Goal: Task Accomplishment & Management: Manage account settings

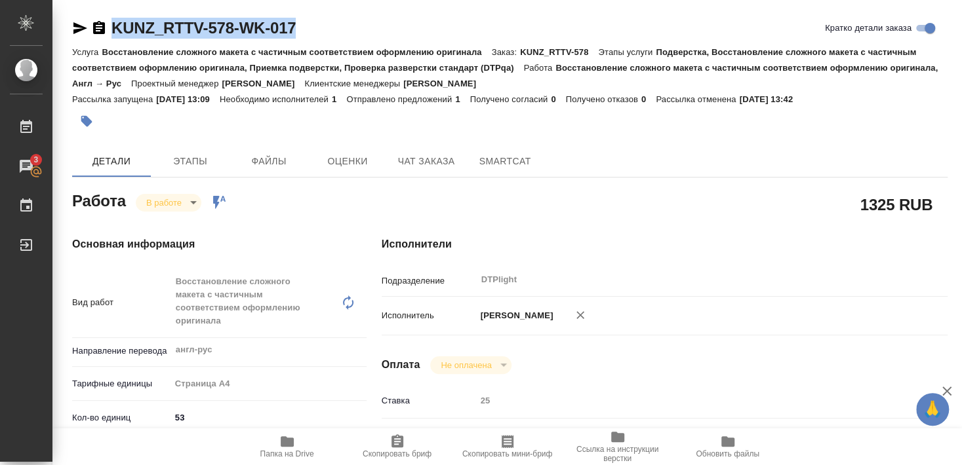
drag, startPoint x: 109, startPoint y: 41, endPoint x: 349, endPoint y: 29, distance: 239.6
click at [349, 29] on div "KUNZ_RTTV-578-WK-017 Кратко детали заказа" at bounding box center [509, 31] width 875 height 26
copy link "KUNZ_RTTV-578-WK-017"
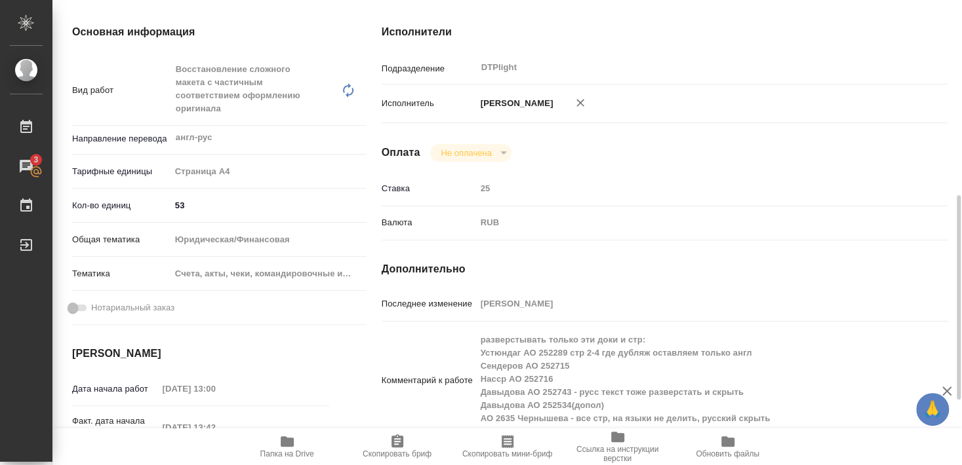
scroll to position [354, 0]
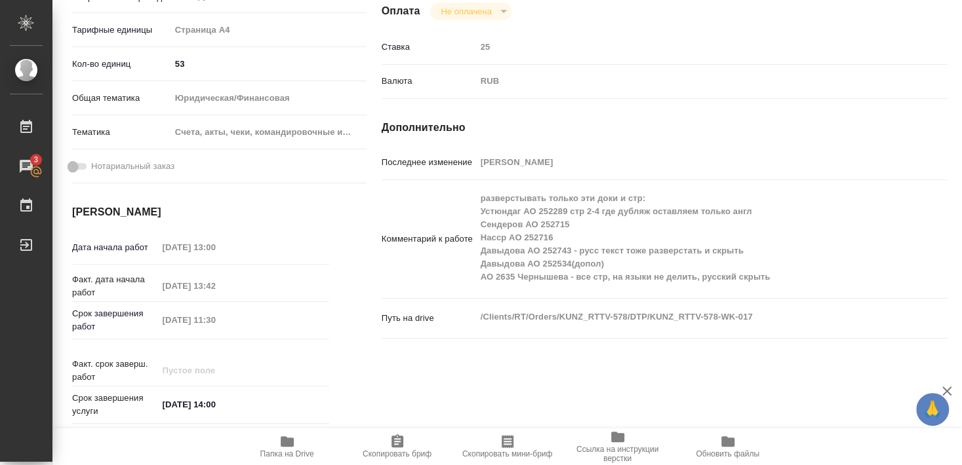
click at [285, 444] on icon "button" at bounding box center [287, 442] width 13 height 10
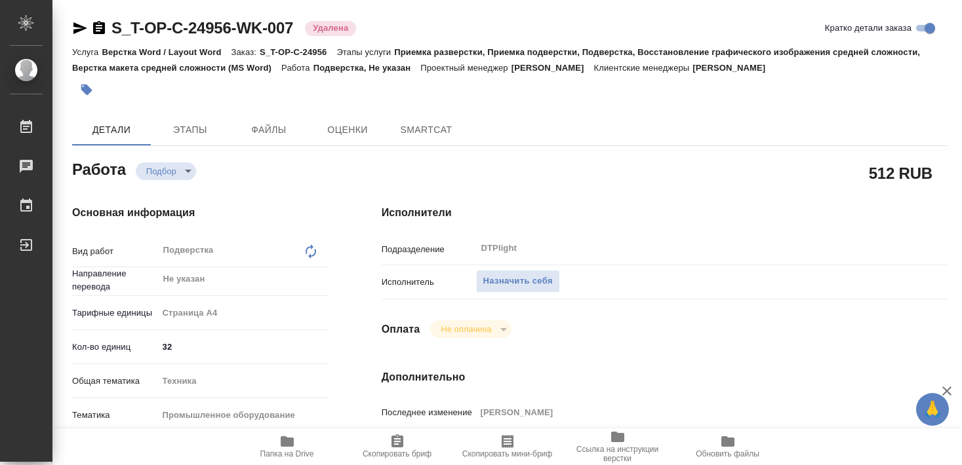
type textarea "x"
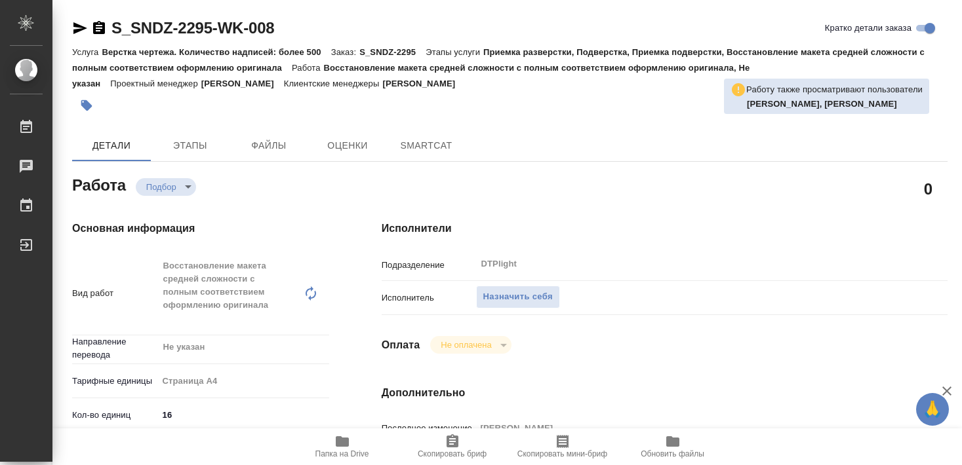
type textarea "x"
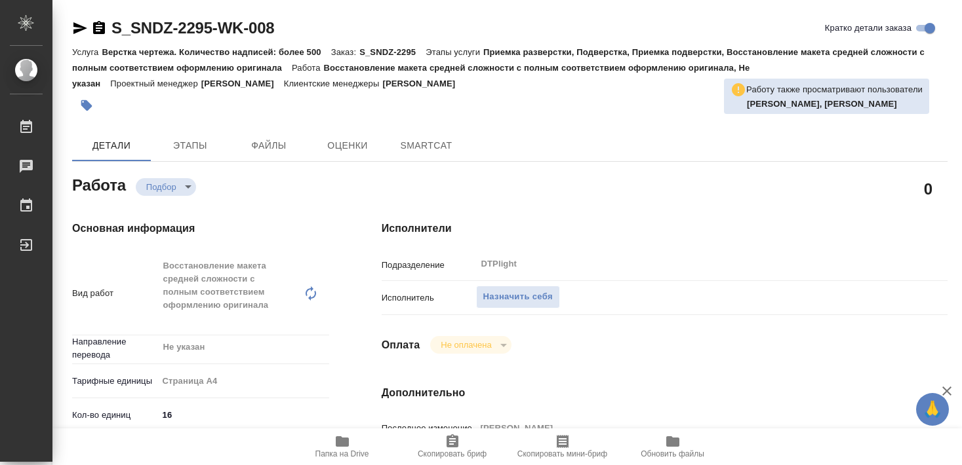
type textarea "x"
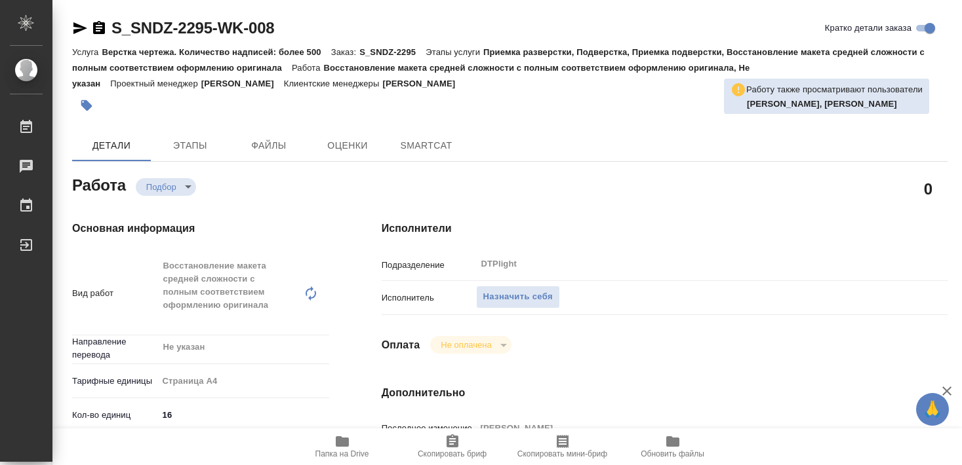
type textarea "x"
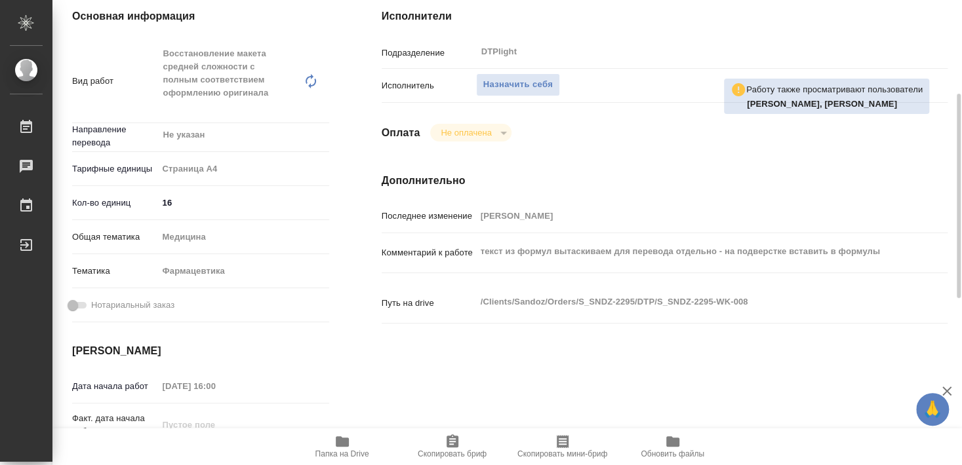
scroll to position [354, 0]
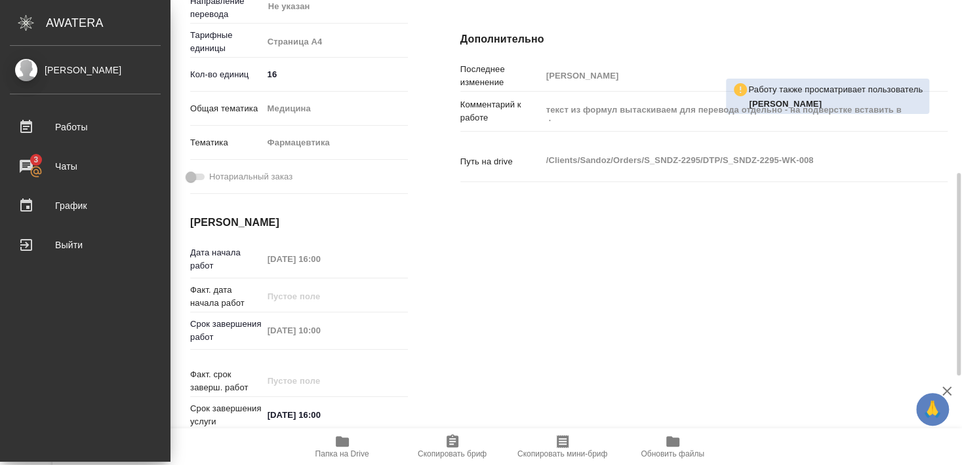
type textarea "x"
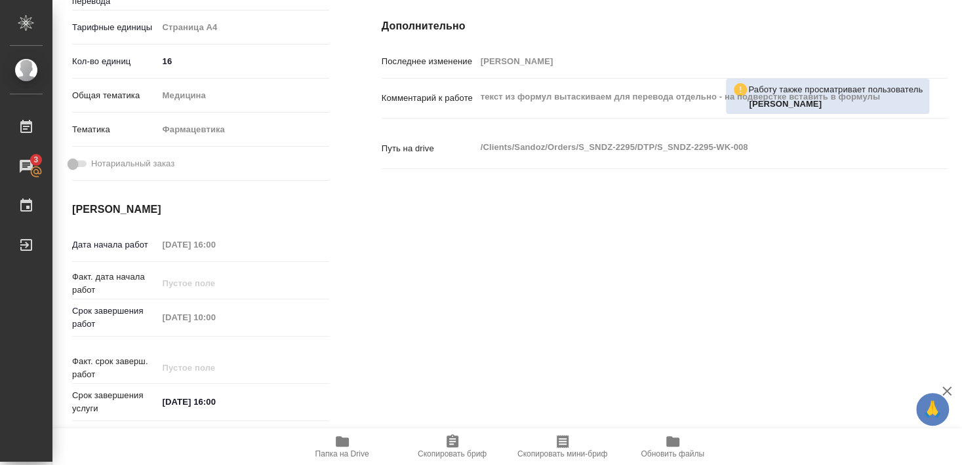
scroll to position [84, 0]
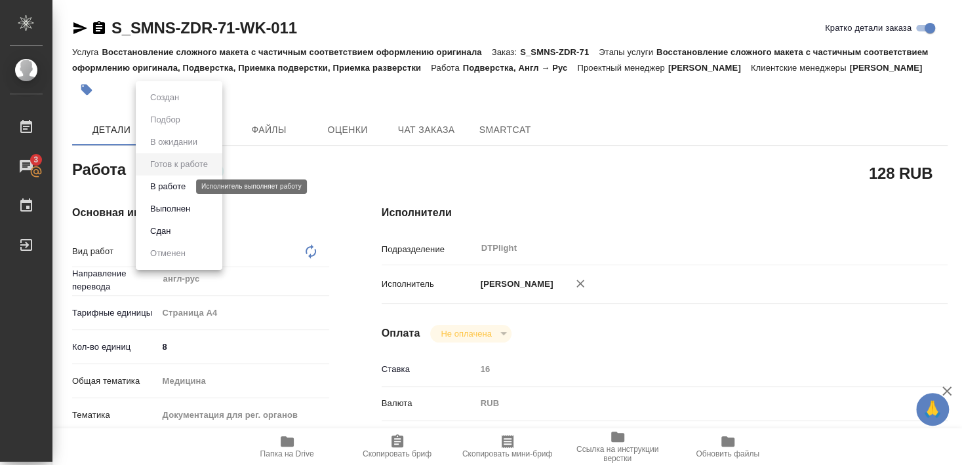
click at [178, 184] on button "В работе" at bounding box center [167, 187] width 43 height 14
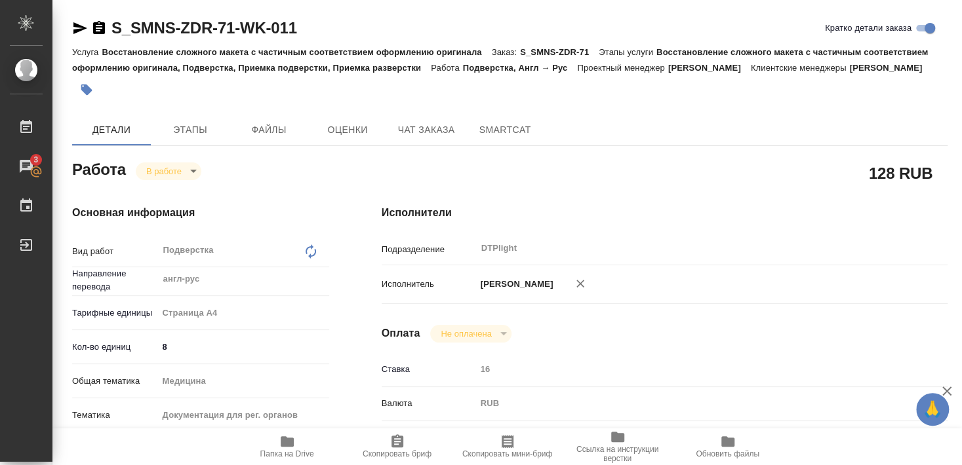
type textarea "x"
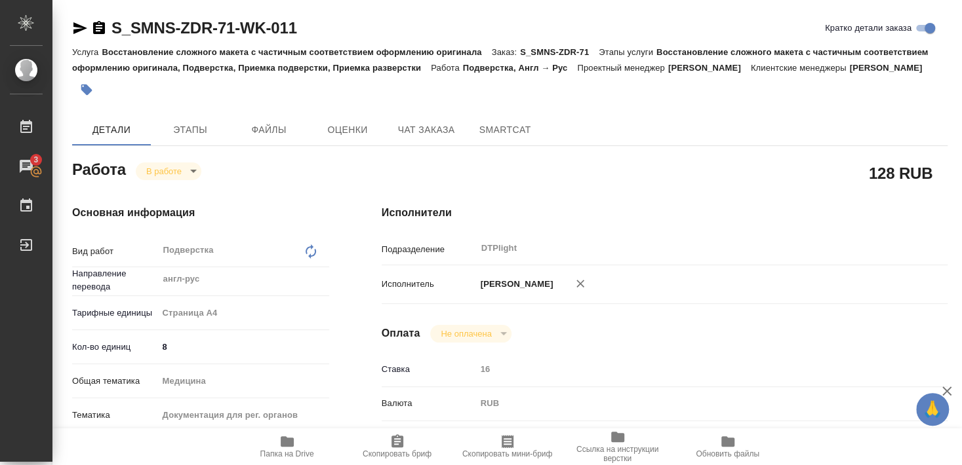
type textarea "x"
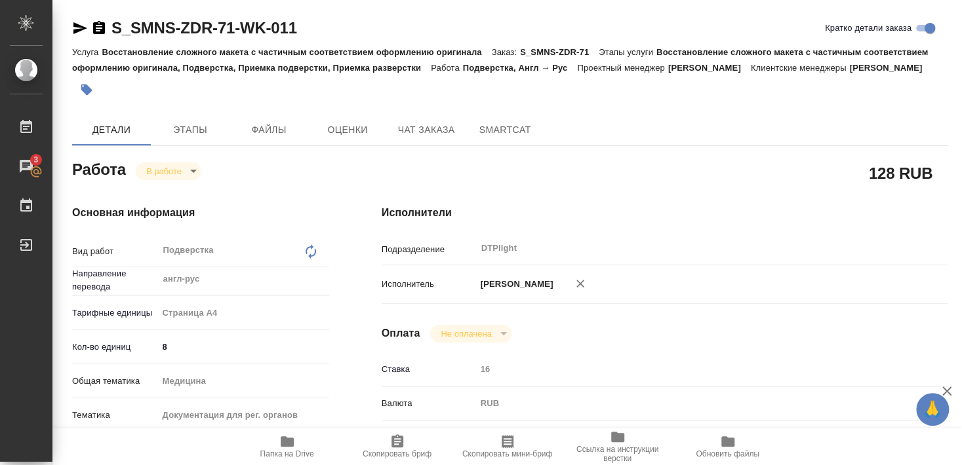
type textarea "x"
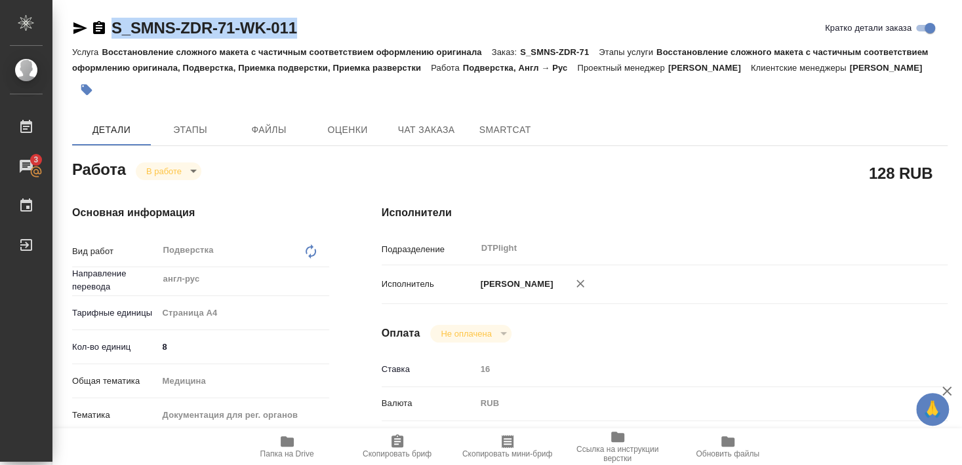
drag, startPoint x: 109, startPoint y: 41, endPoint x: 313, endPoint y: 14, distance: 205.6
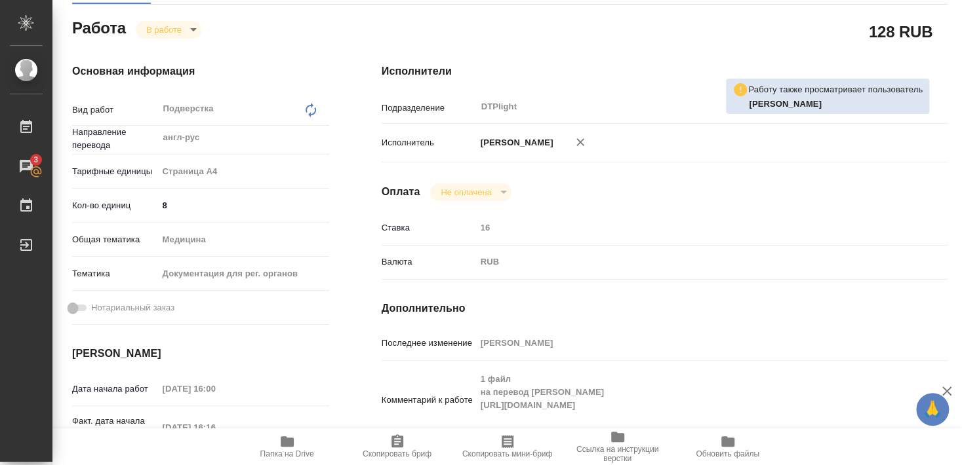
scroll to position [212, 0]
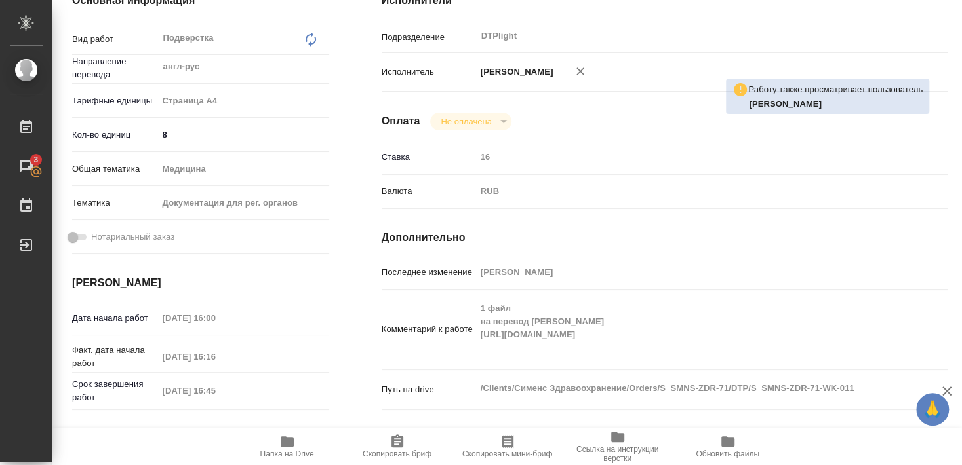
click at [281, 454] on span "Папка на Drive" at bounding box center [287, 454] width 54 height 9
type textarea "x"
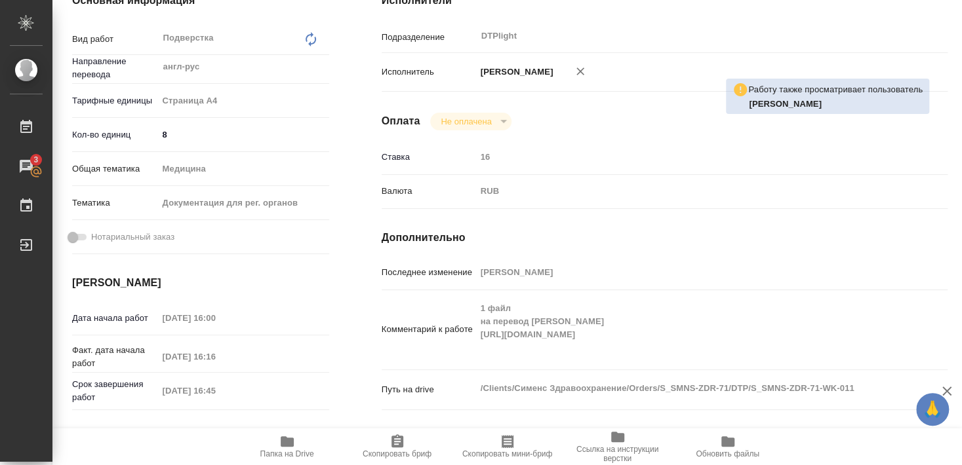
type textarea "x"
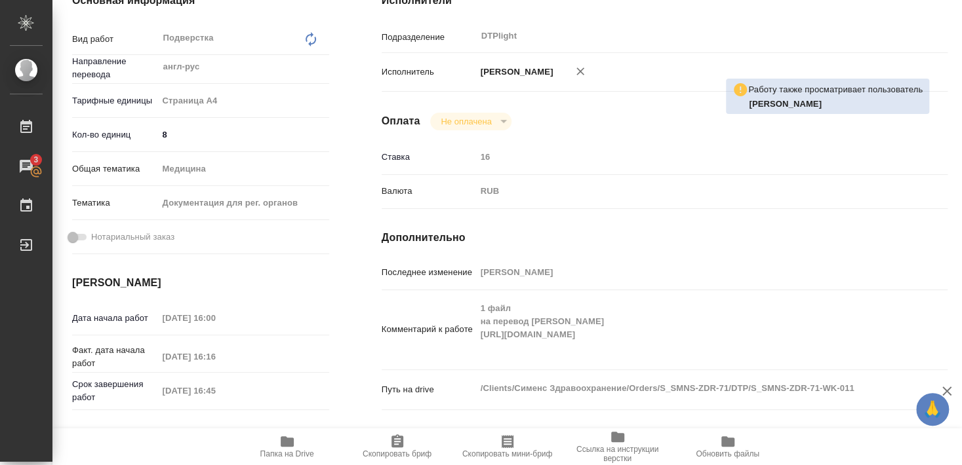
type textarea "x"
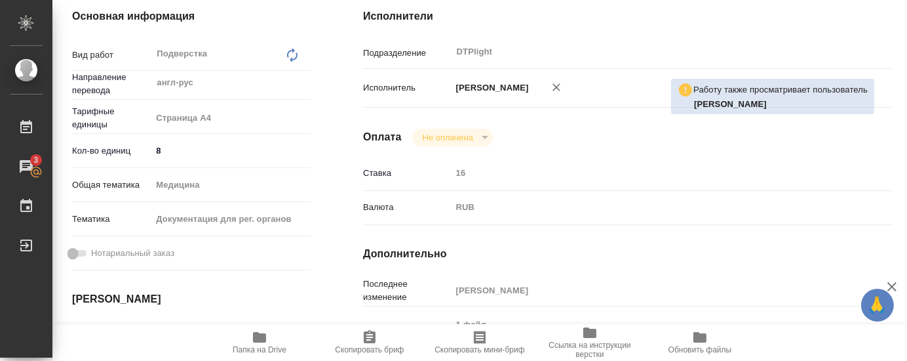
type textarea "x"
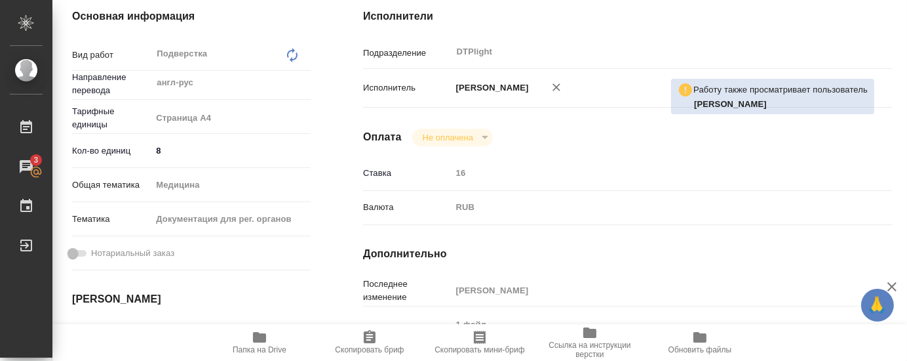
type textarea "x"
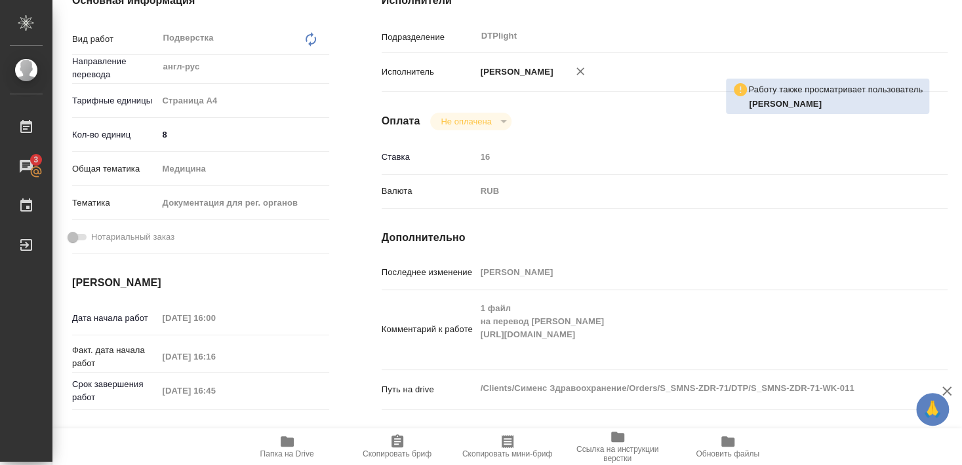
click at [293, 446] on icon "button" at bounding box center [287, 442] width 16 height 16
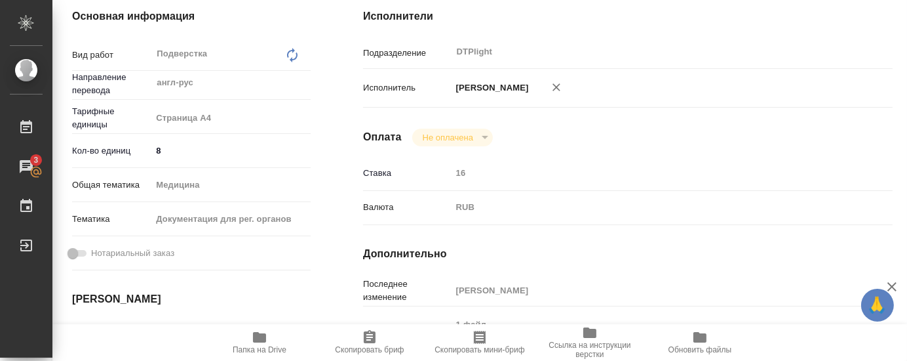
type textarea "x"
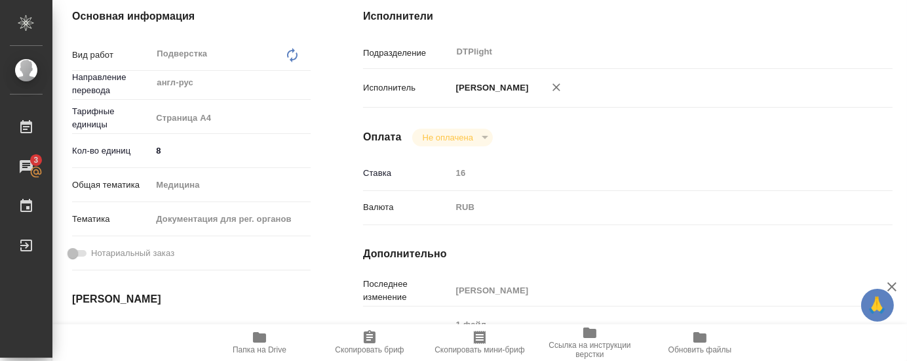
type textarea "x"
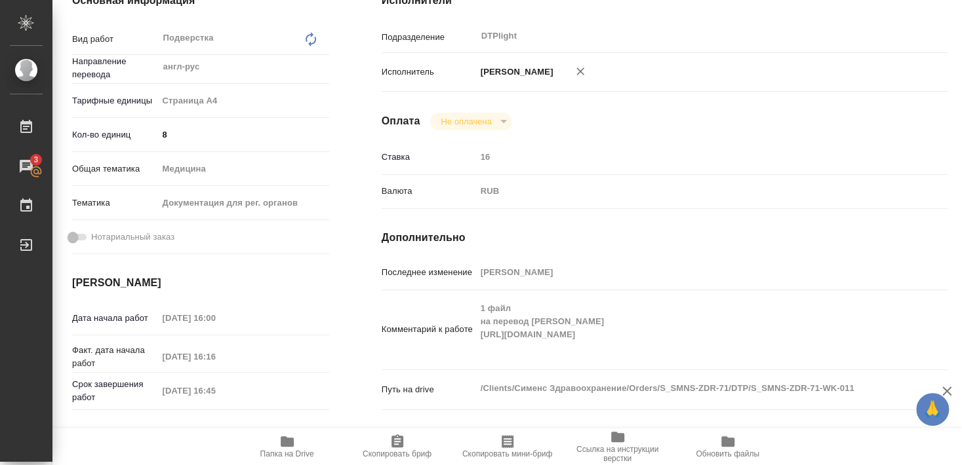
type textarea "x"
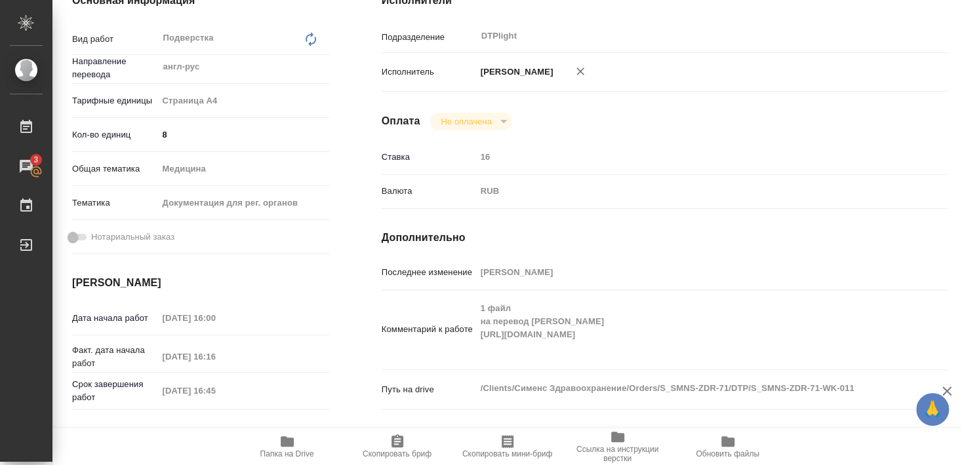
type textarea "x"
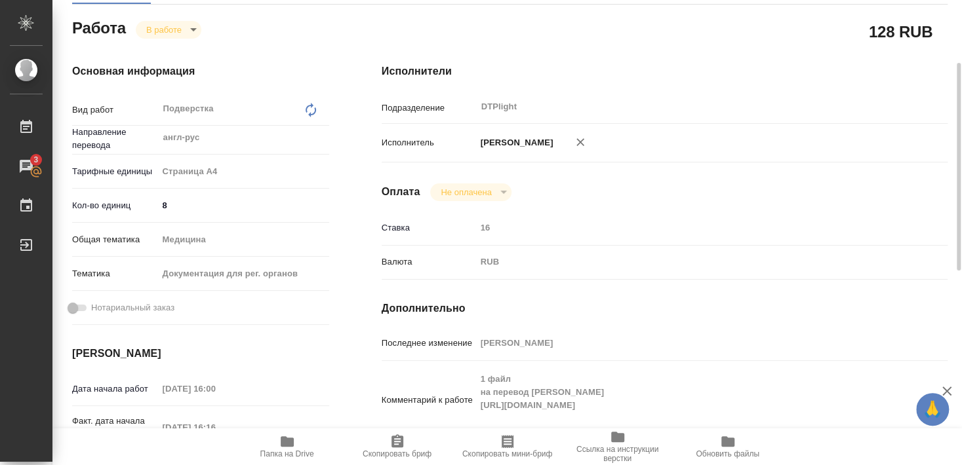
scroll to position [0, 0]
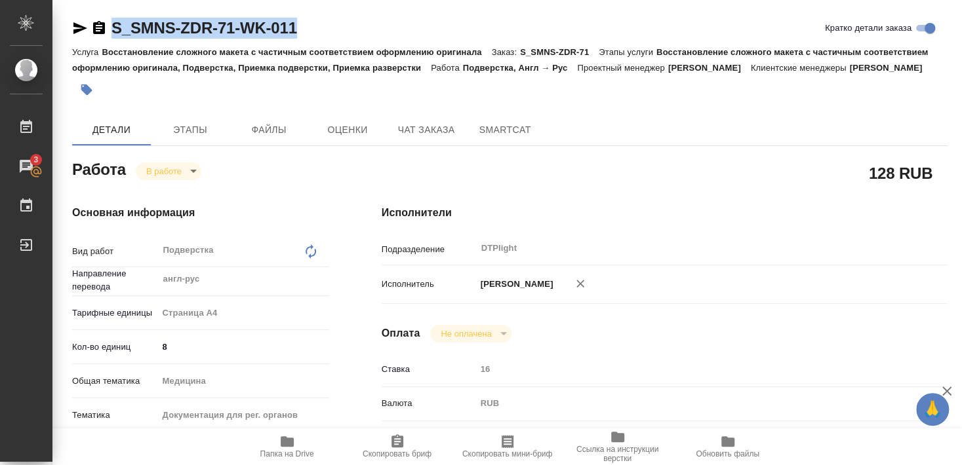
click at [289, 449] on icon "button" at bounding box center [287, 442] width 16 height 16
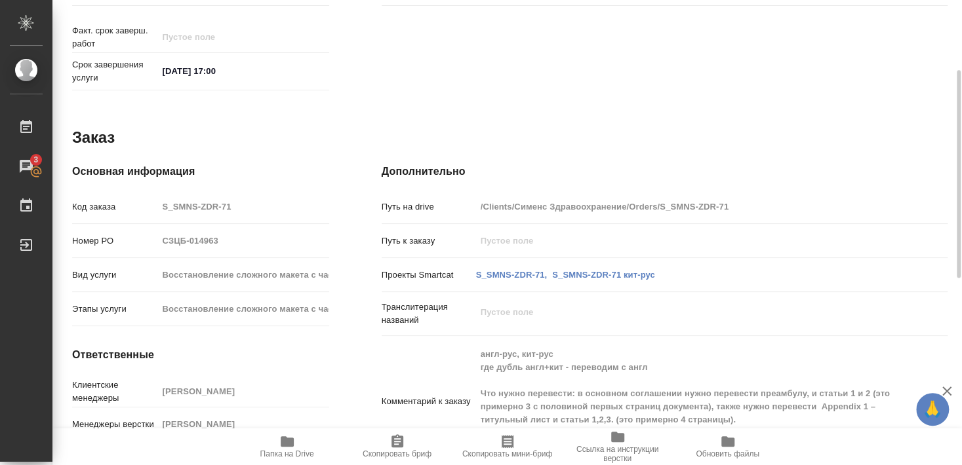
scroll to position [121, 0]
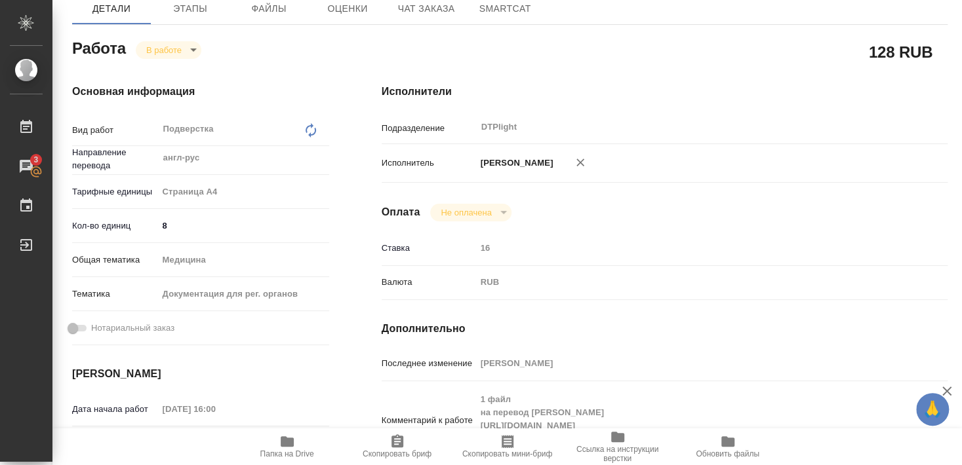
type textarea "x"
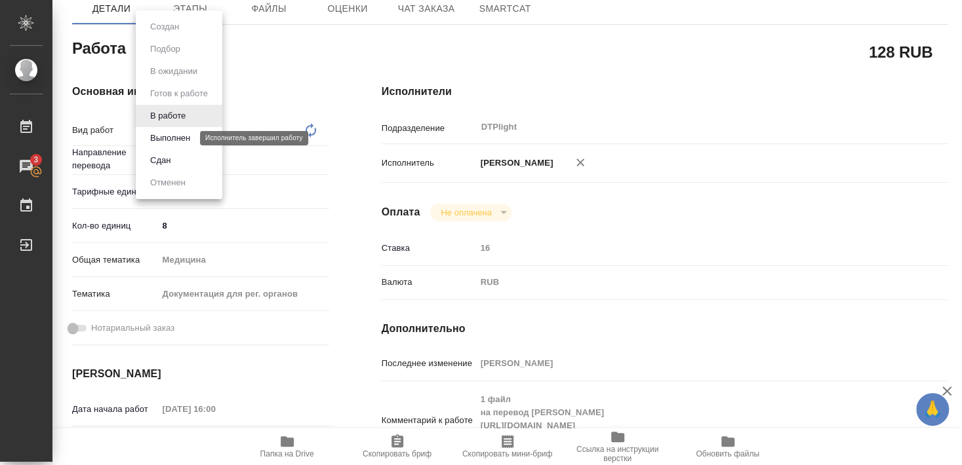
click at [169, 138] on button "Выполнен" at bounding box center [170, 138] width 48 height 14
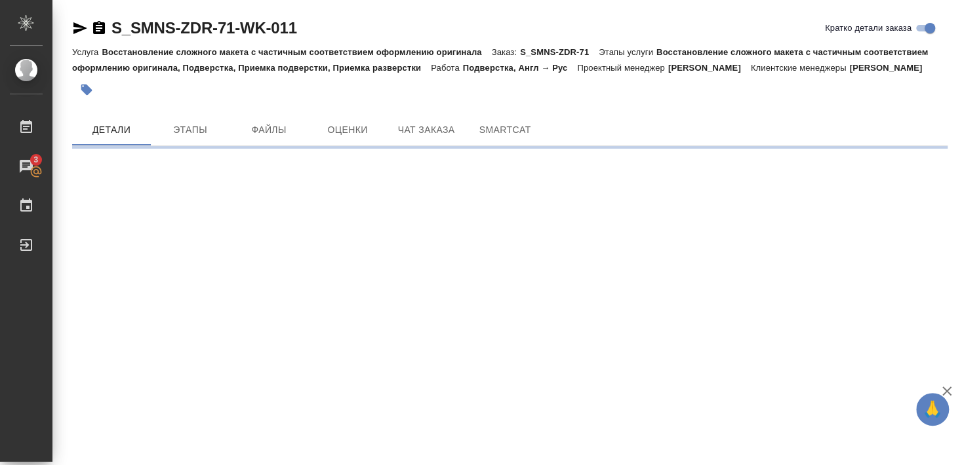
scroll to position [0, 0]
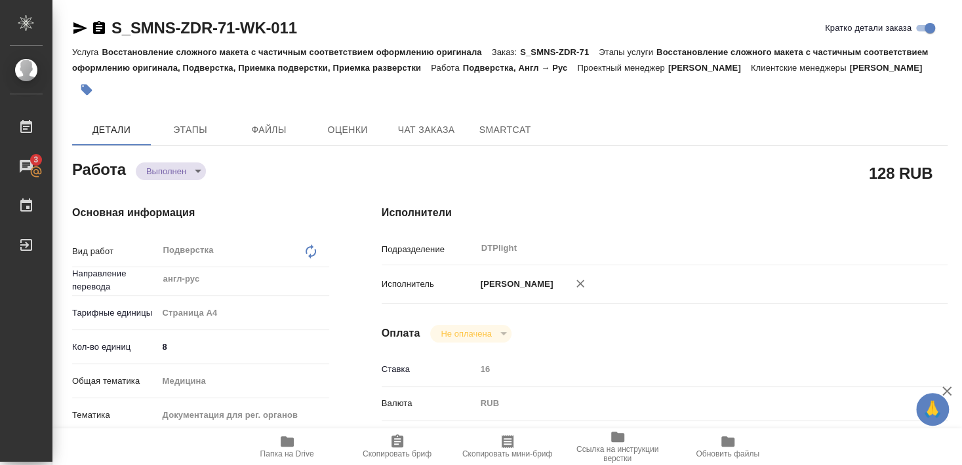
type textarea "x"
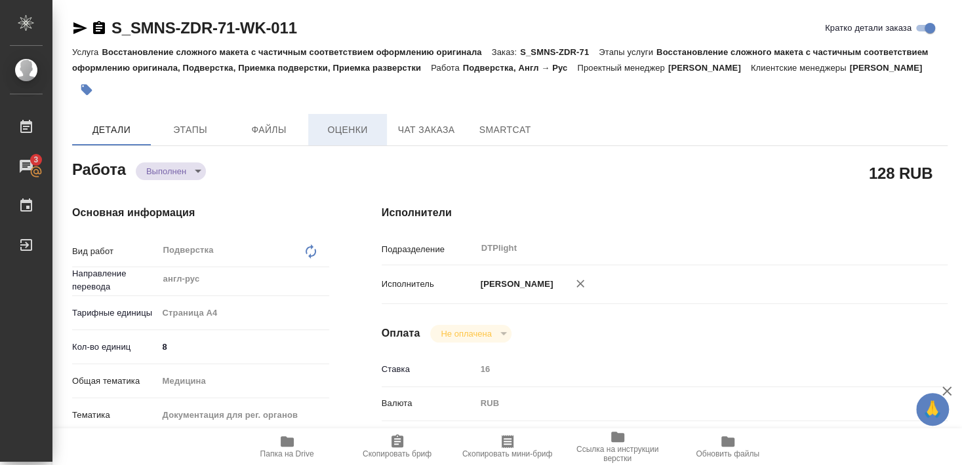
type textarea "x"
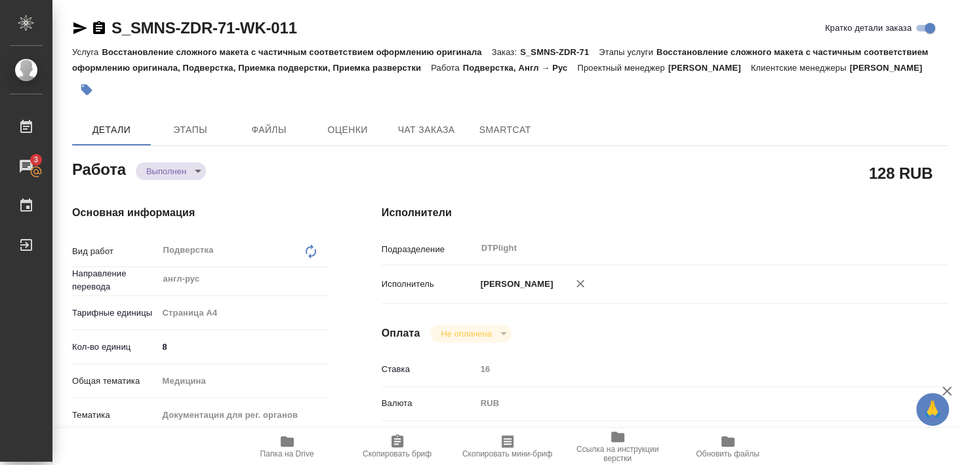
type textarea "x"
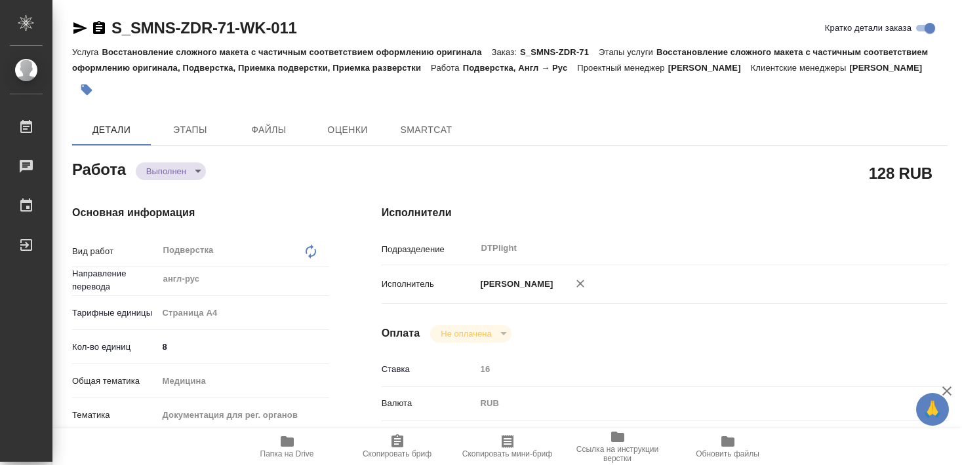
type textarea "x"
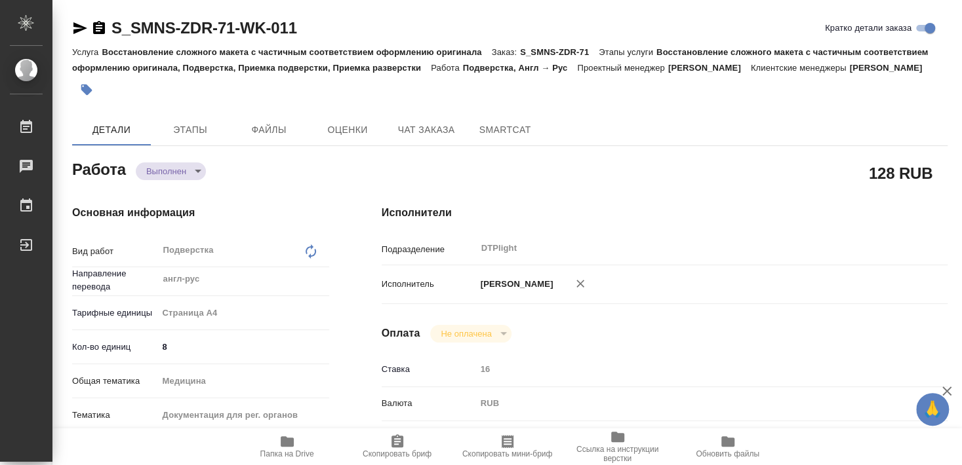
type textarea "x"
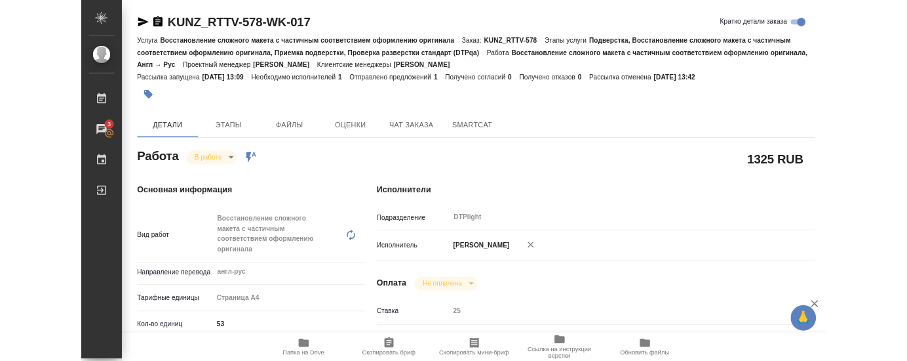
scroll to position [354, 0]
